Goal: Obtain resource: Obtain resource

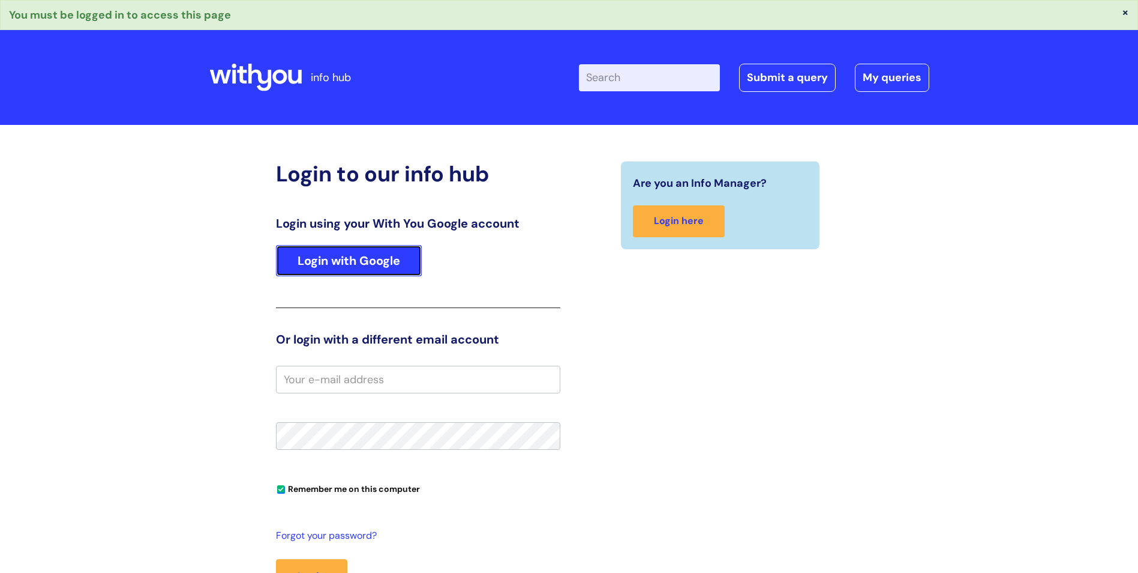
click at [357, 259] on link "Login with Google" at bounding box center [349, 260] width 146 height 31
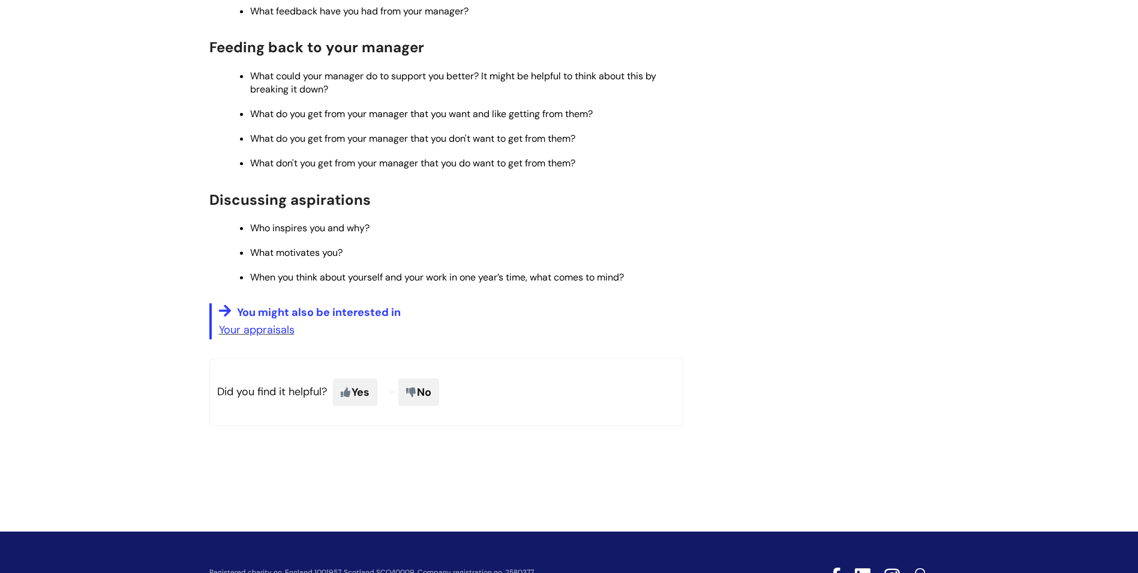
scroll to position [900, 0]
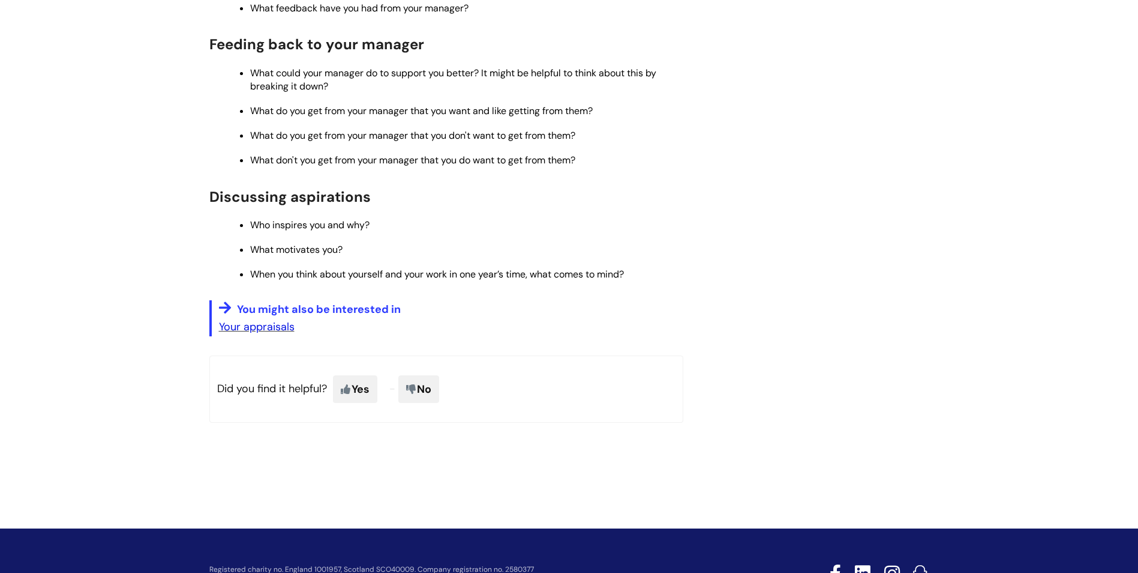
click at [256, 322] on link "Your appraisals" at bounding box center [257, 326] width 76 height 14
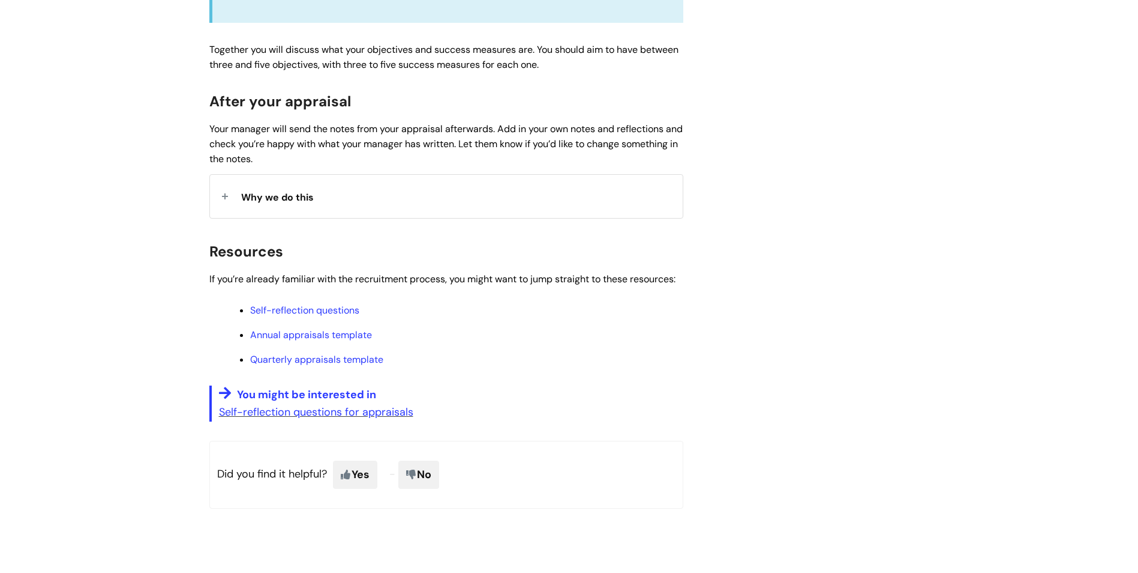
scroll to position [900, 0]
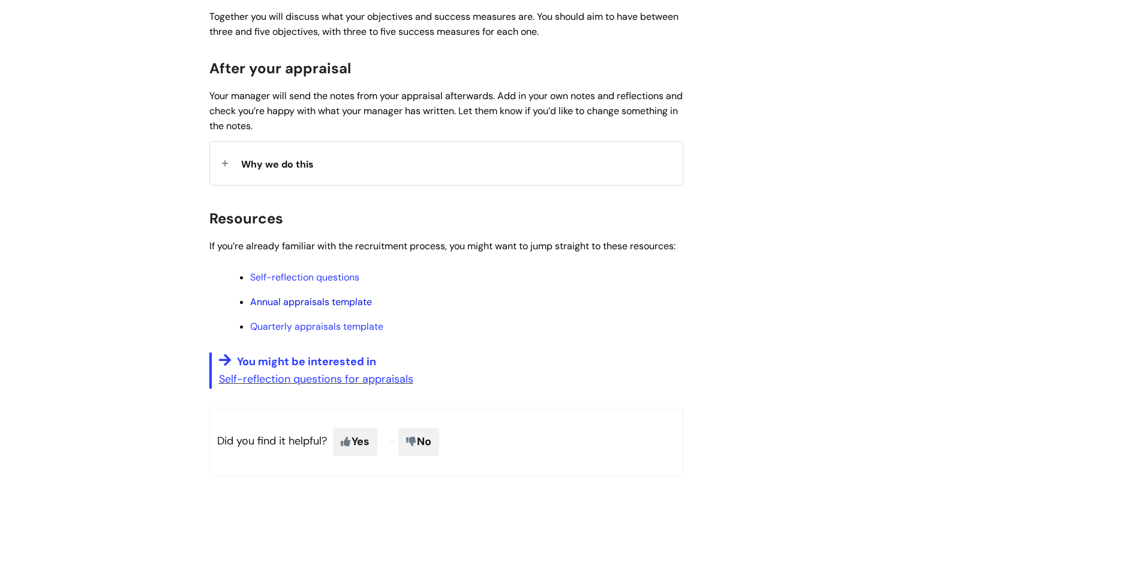
click at [305, 305] on link "Annual appraisals template" at bounding box center [311, 301] width 122 height 13
click at [311, 325] on link "Quarterly appraisals template" at bounding box center [316, 326] width 133 height 13
